Goal: Obtain resource: Download file/media

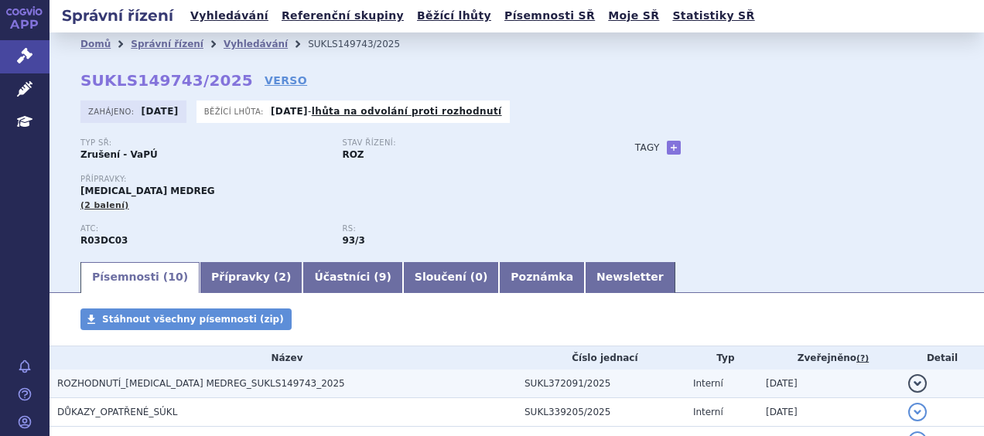
scroll to position [2, 0]
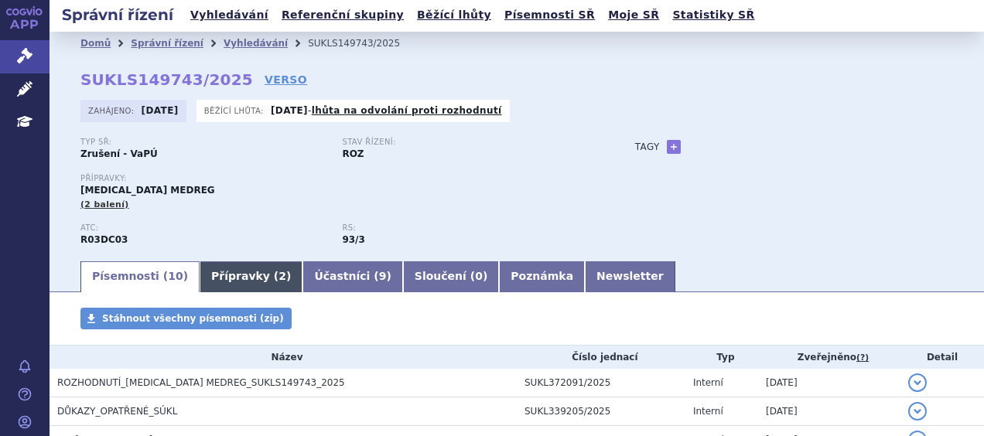
click at [232, 285] on link "Přípravky ( 2 )" at bounding box center [251, 276] width 103 height 31
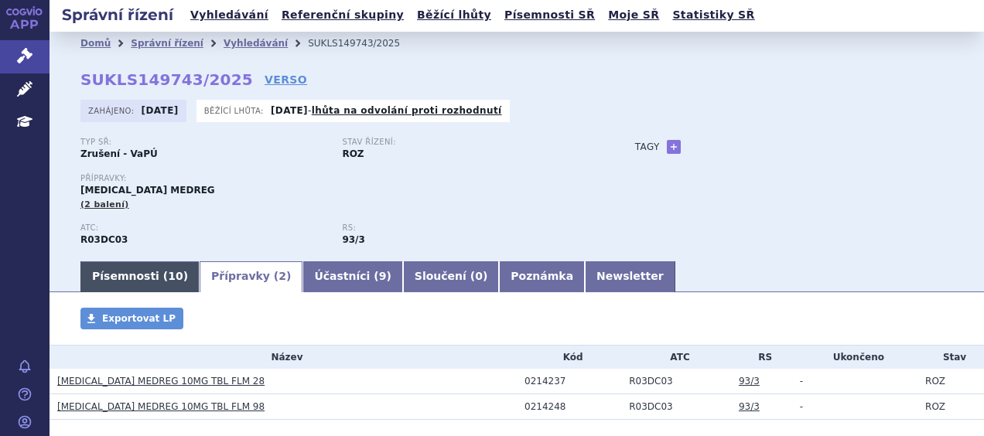
click at [130, 278] on link "Písemnosti ( 10 )" at bounding box center [139, 276] width 119 height 31
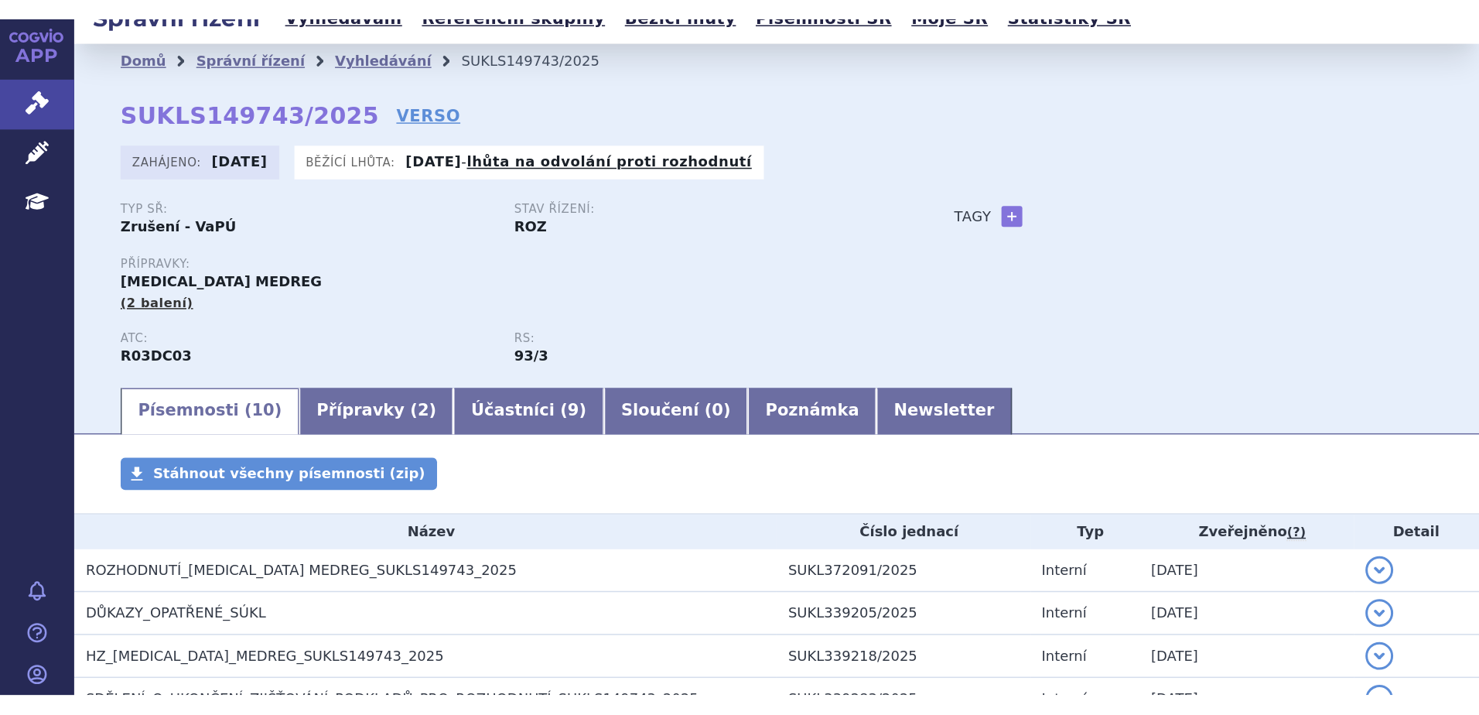
scroll to position [18, 0]
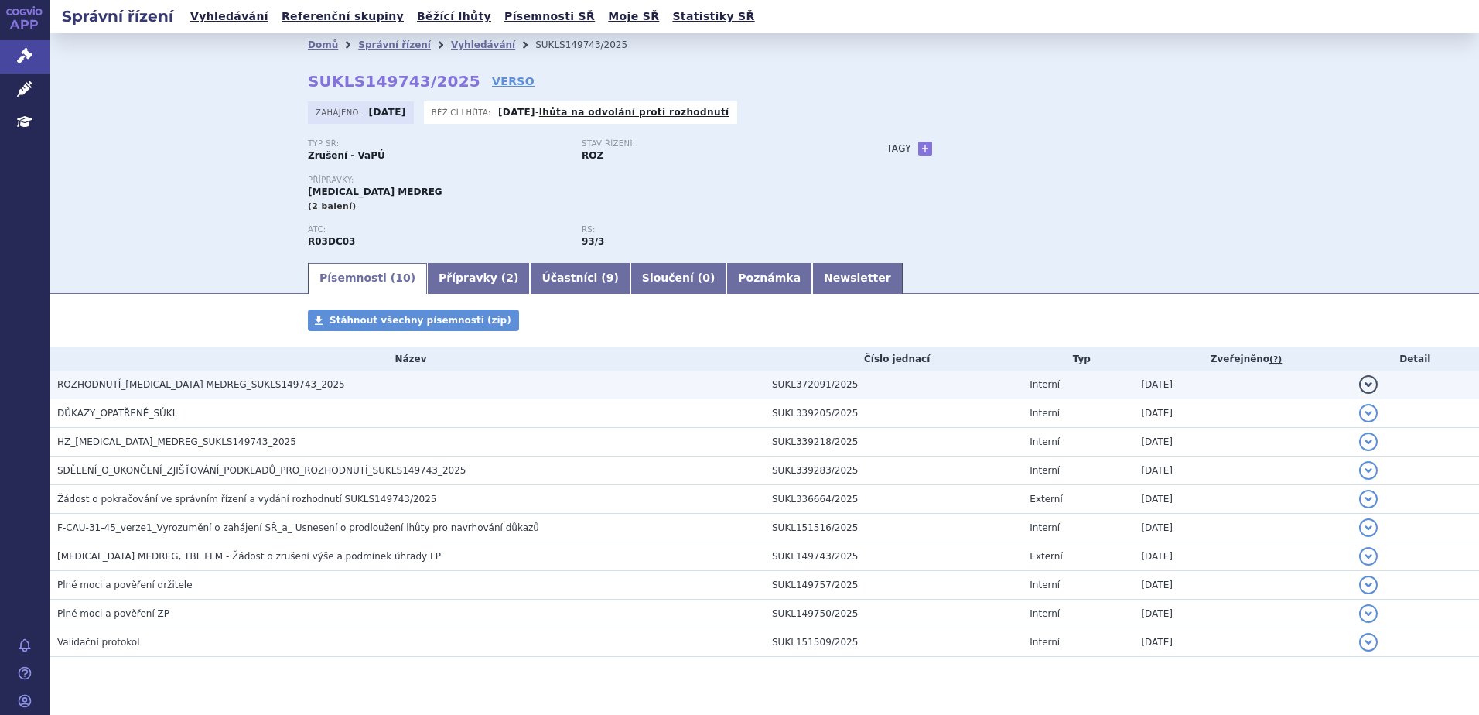
click at [1359, 384] on button "detail" at bounding box center [1368, 384] width 19 height 19
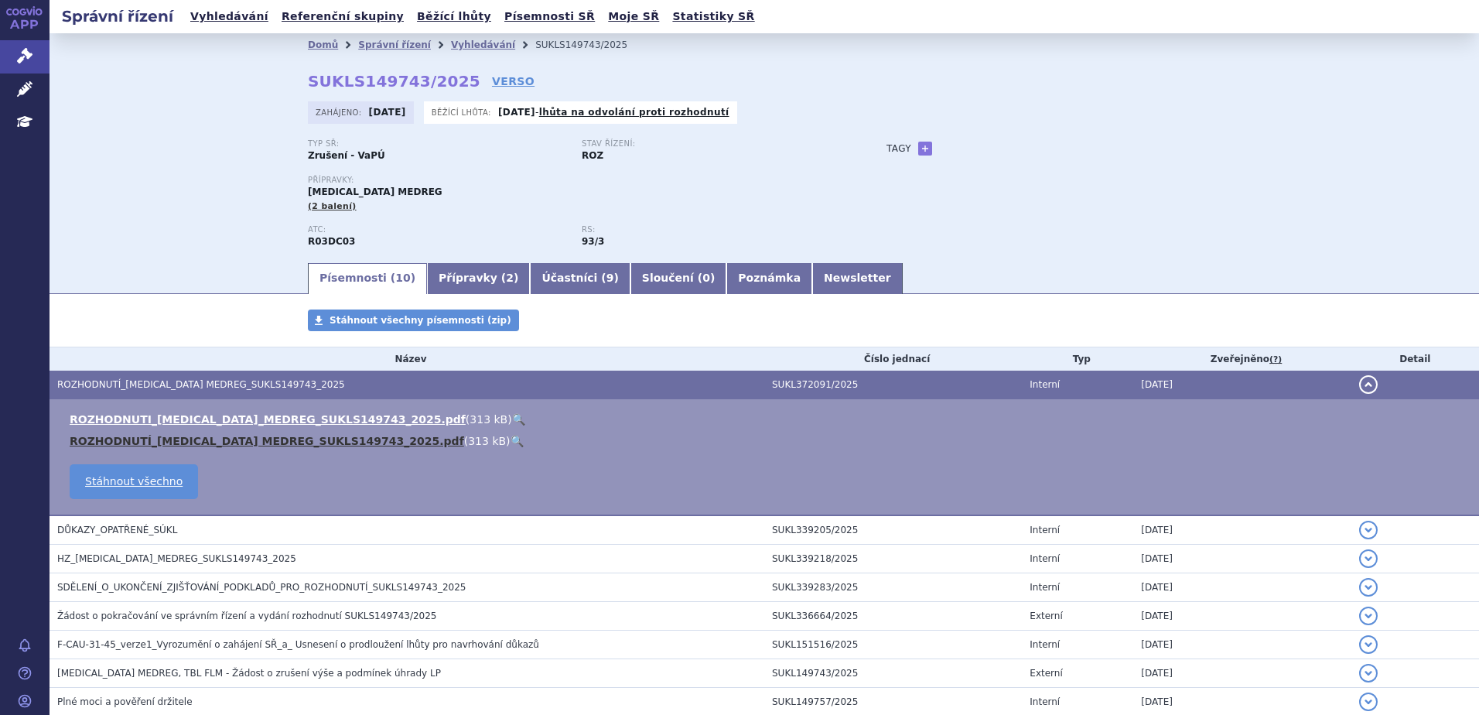
click at [353, 435] on link "ROZHODNUTÍ_[MEDICAL_DATA] MEDREG_SUKLS149743_2025.pdf" at bounding box center [267, 441] width 394 height 12
click at [1330, 160] on div "Domů Správní řízení Vyhledávání SUKLS149743/2025 SUKLS149743/2025 VERSO Zahájen…" at bounding box center [763, 146] width 1429 height 227
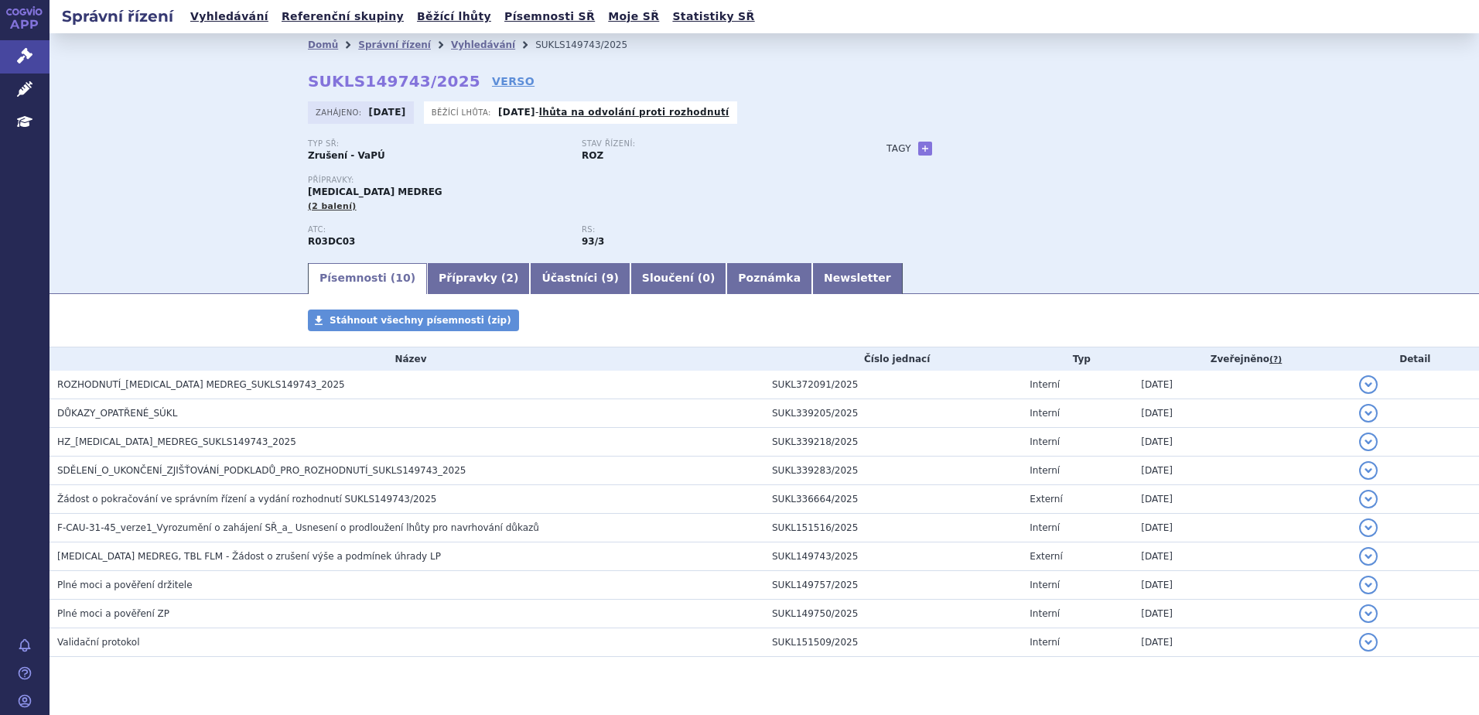
click at [859, 328] on div "Stáhnout všechny písemnosti (zip)" at bounding box center [764, 327] width 974 height 37
